Goal: Find specific page/section: Find specific page/section

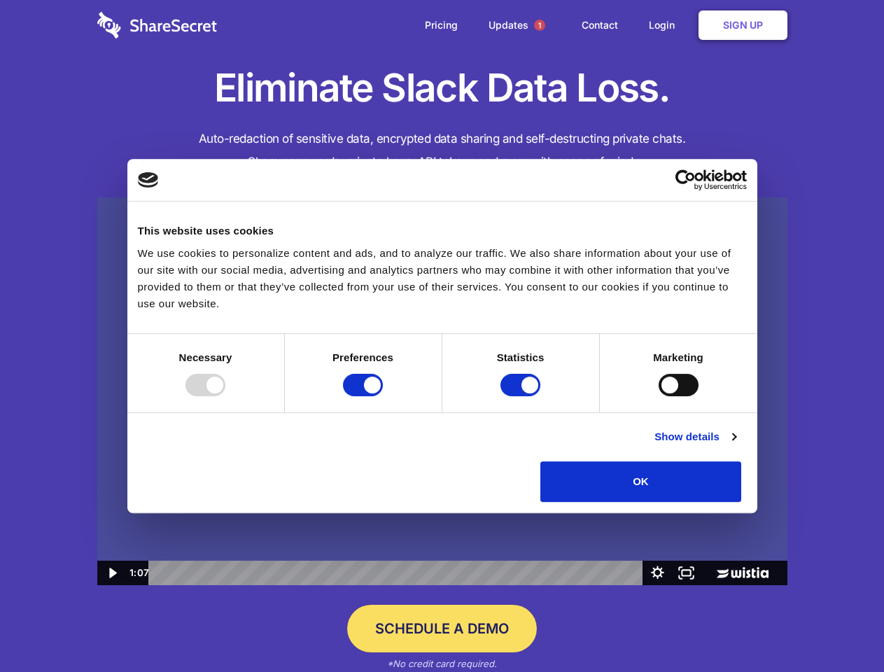
click at [442, 336] on img at bounding box center [442, 391] width 690 height 389
click at [225, 396] on div at bounding box center [206, 385] width 40 height 22
click at [383, 396] on input "Preferences" at bounding box center [363, 385] width 40 height 22
checkbox input "false"
click at [522, 396] on input "Statistics" at bounding box center [521, 385] width 40 height 22
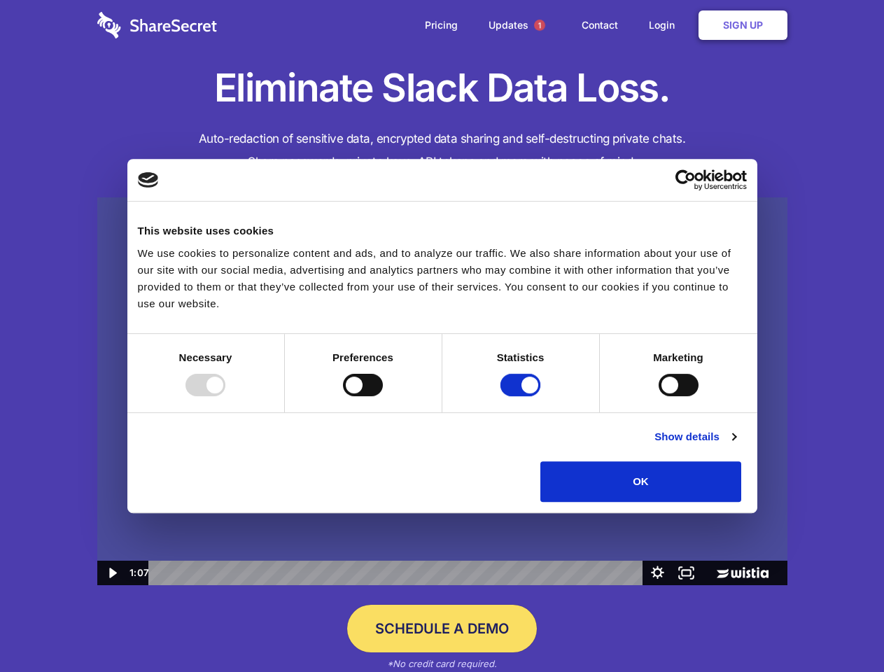
checkbox input "false"
click at [659, 396] on input "Marketing" at bounding box center [679, 385] width 40 height 22
checkbox input "true"
click at [736, 445] on link "Show details" at bounding box center [695, 437] width 81 height 17
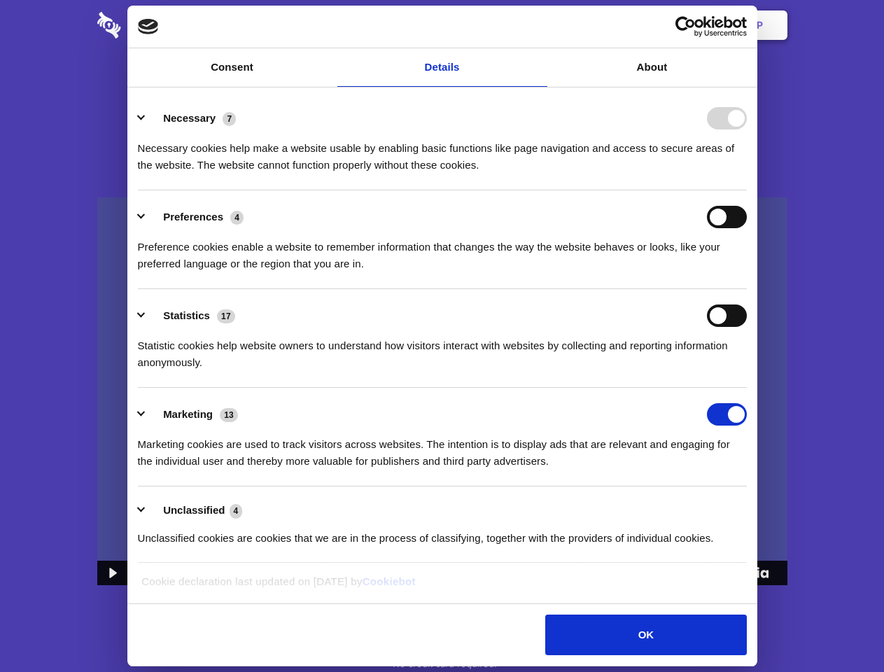
click at [747, 190] on li "Necessary 7 Necessary cookies help make a website usable by enabling basic func…" at bounding box center [442, 141] width 609 height 99
click at [539, 25] on span "1" at bounding box center [539, 25] width 11 height 11
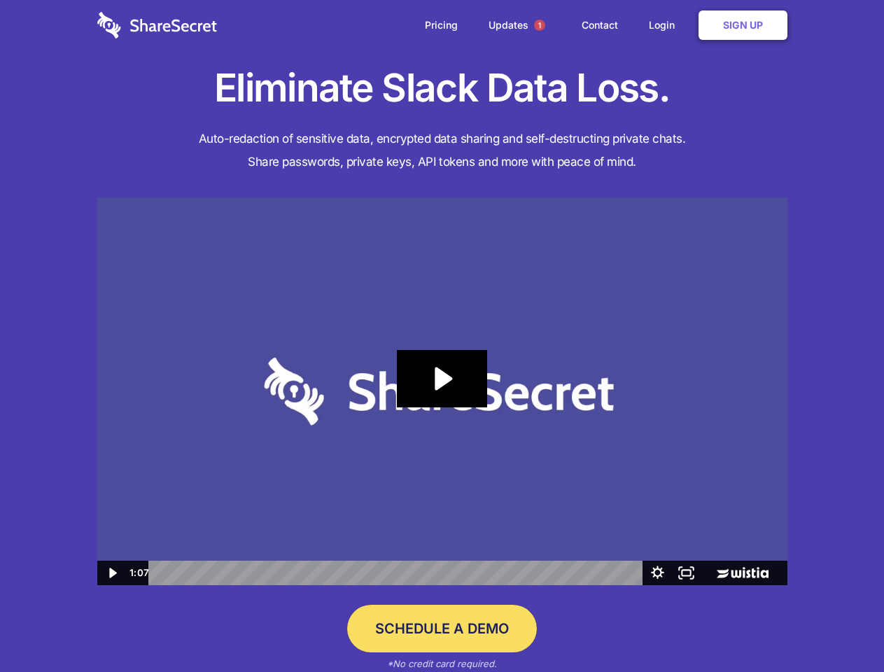
click at [443, 391] on icon "Play Video: Sharesecret Slack Extension" at bounding box center [442, 378] width 90 height 57
